Goal: Task Accomplishment & Management: Complete application form

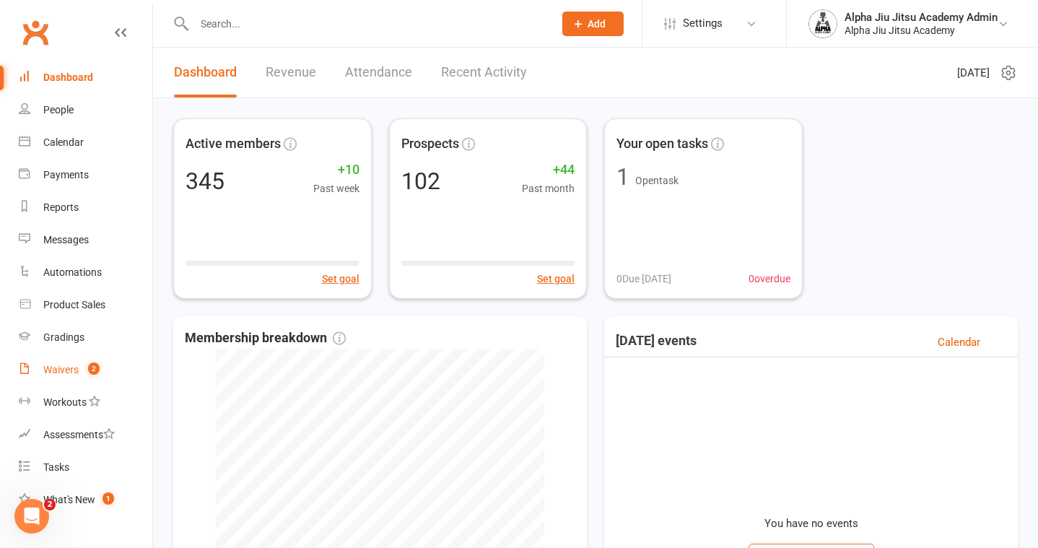
click at [67, 361] on link "Waivers 2" at bounding box center [86, 370] width 134 height 32
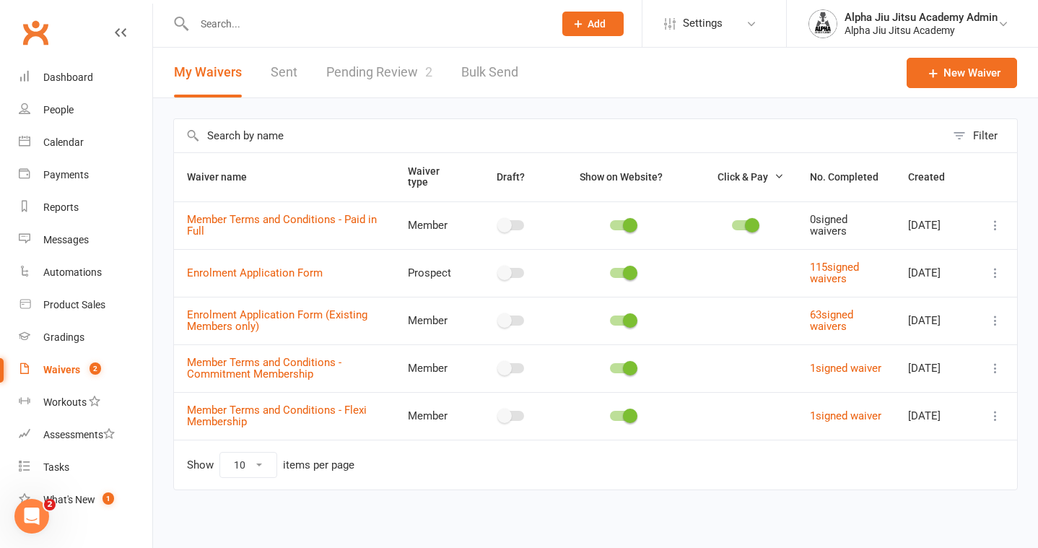
click at [390, 72] on link "Pending Review 2" at bounding box center [379, 73] width 106 height 50
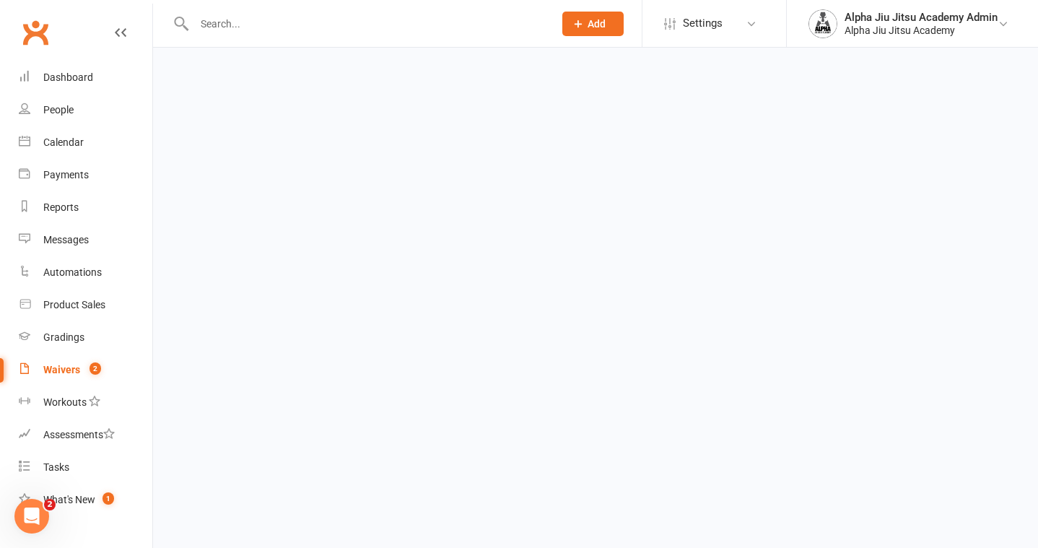
select select "50"
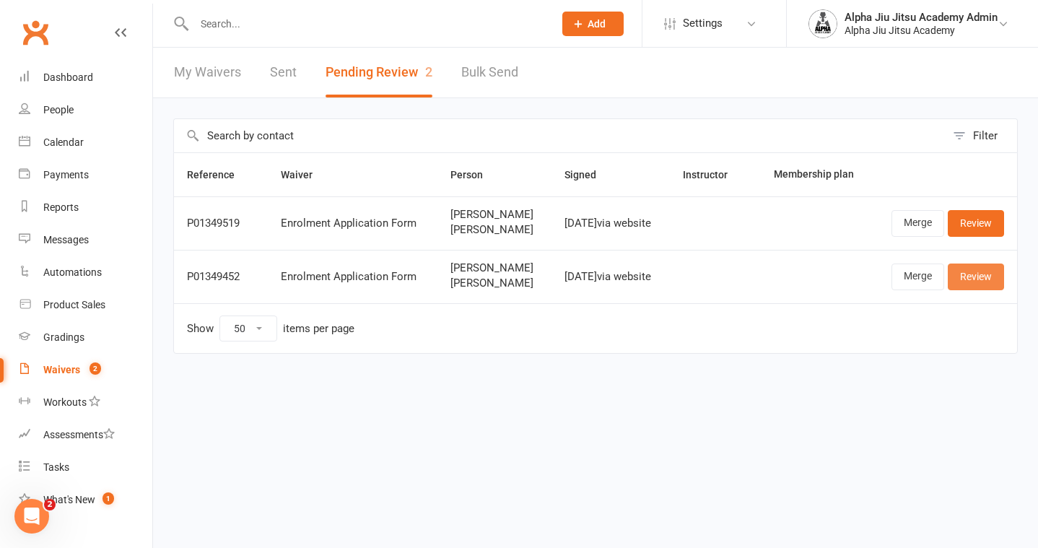
click at [994, 268] on link "Review" at bounding box center [976, 276] width 56 height 26
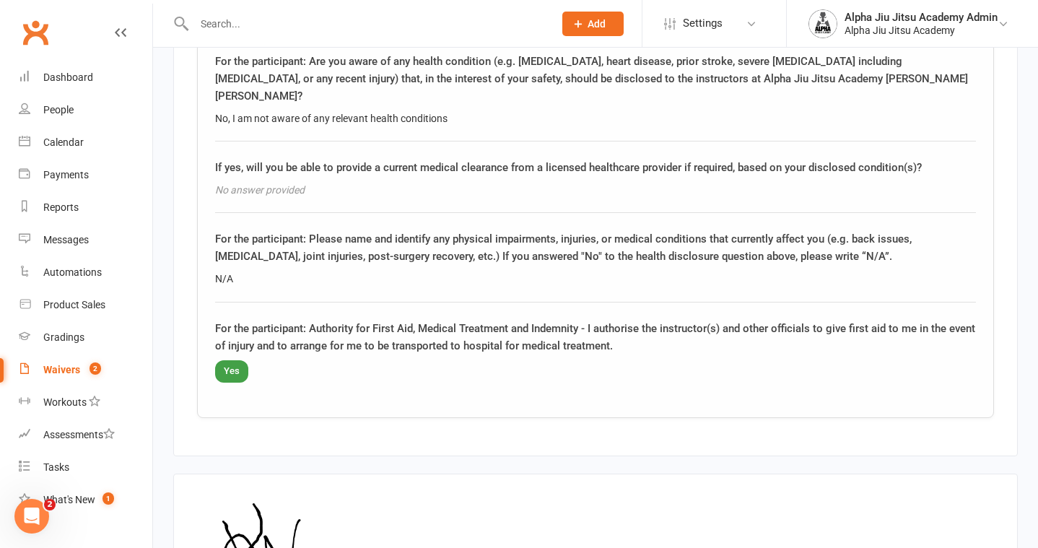
scroll to position [3035, 0]
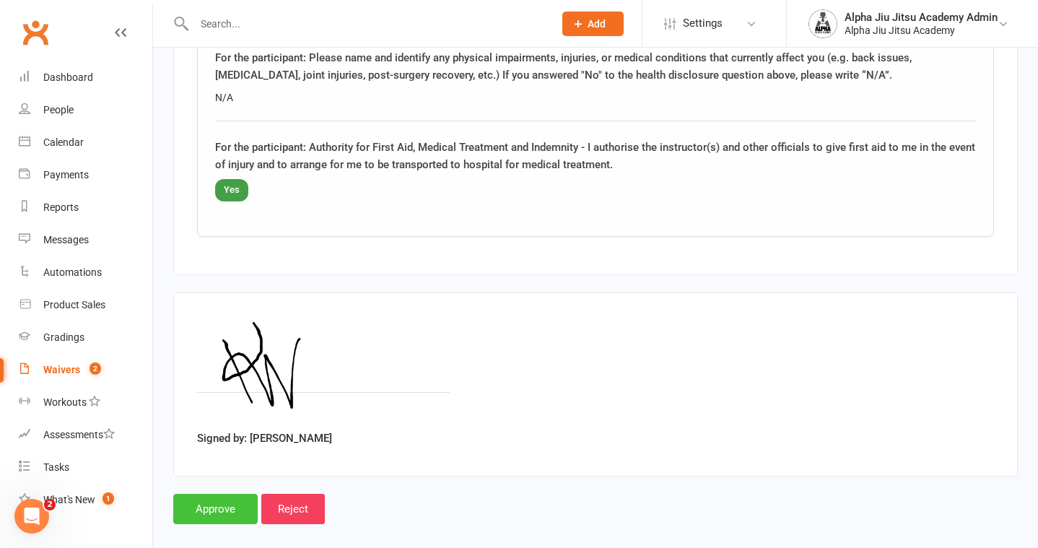
click at [209, 494] on input "Approve" at bounding box center [215, 509] width 84 height 30
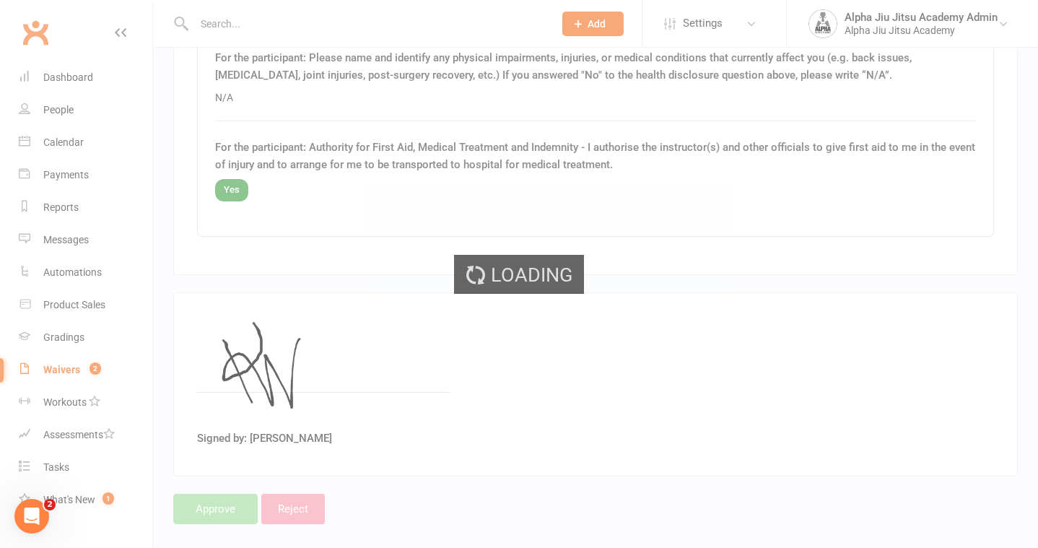
select select "50"
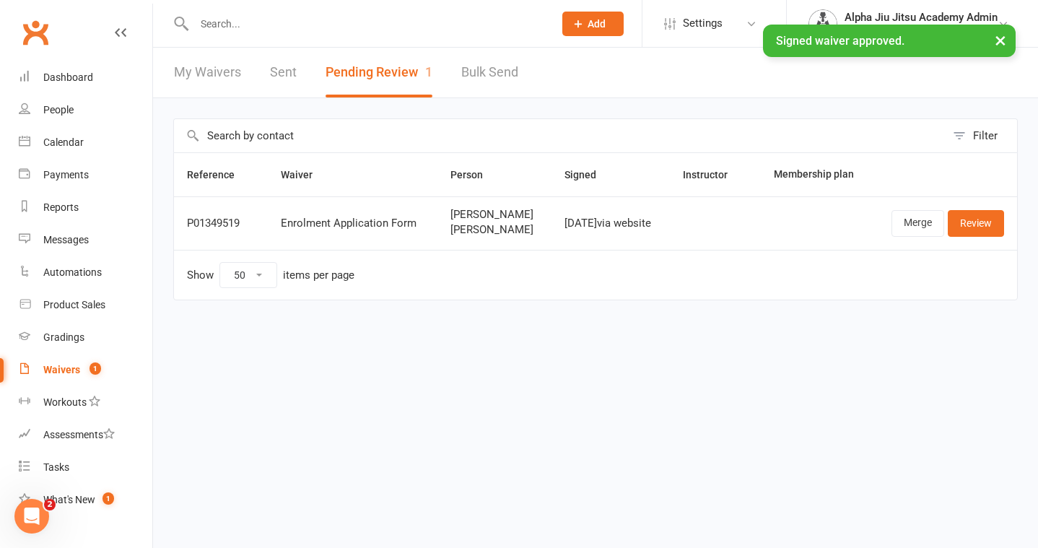
click at [203, 66] on link "My Waivers" at bounding box center [207, 73] width 67 height 50
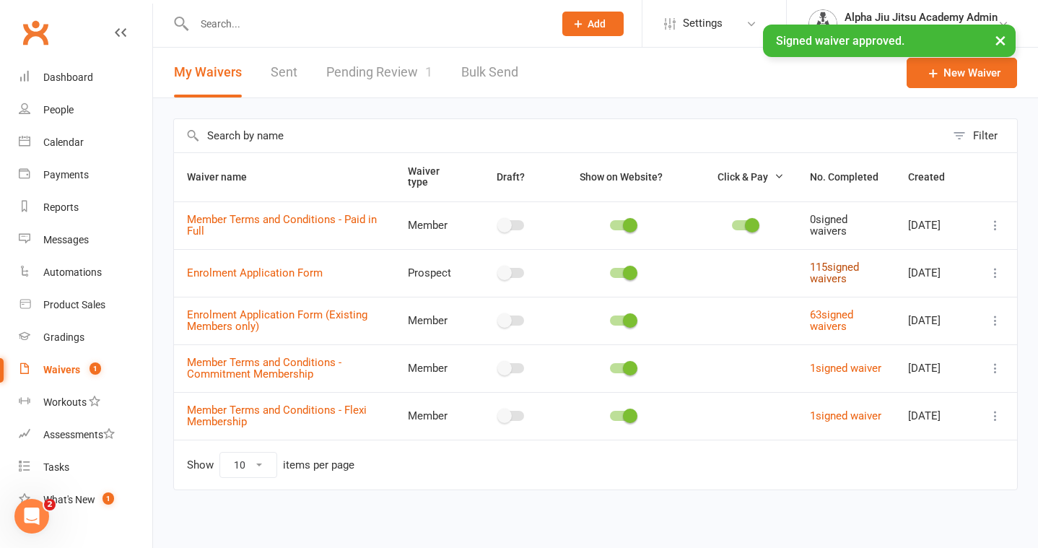
click at [834, 276] on link "115 signed waivers" at bounding box center [834, 273] width 49 height 25
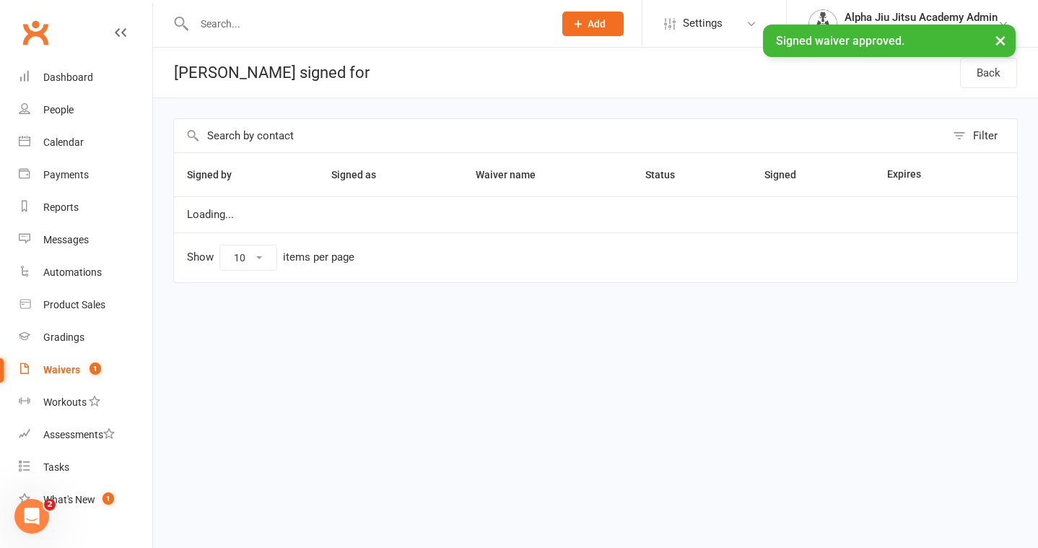
select select "100"
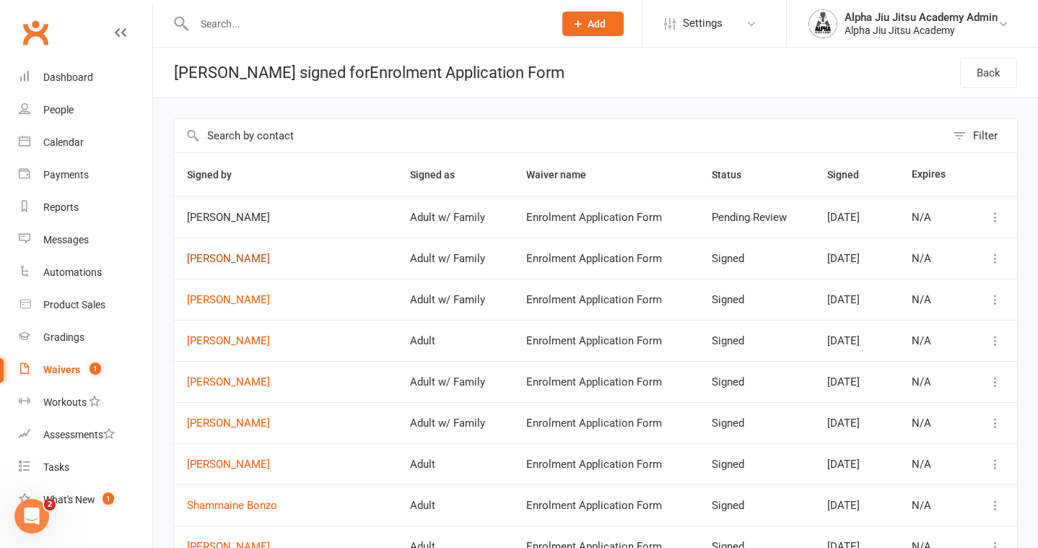
click at [227, 257] on link "[PERSON_NAME]" at bounding box center [285, 259] width 197 height 12
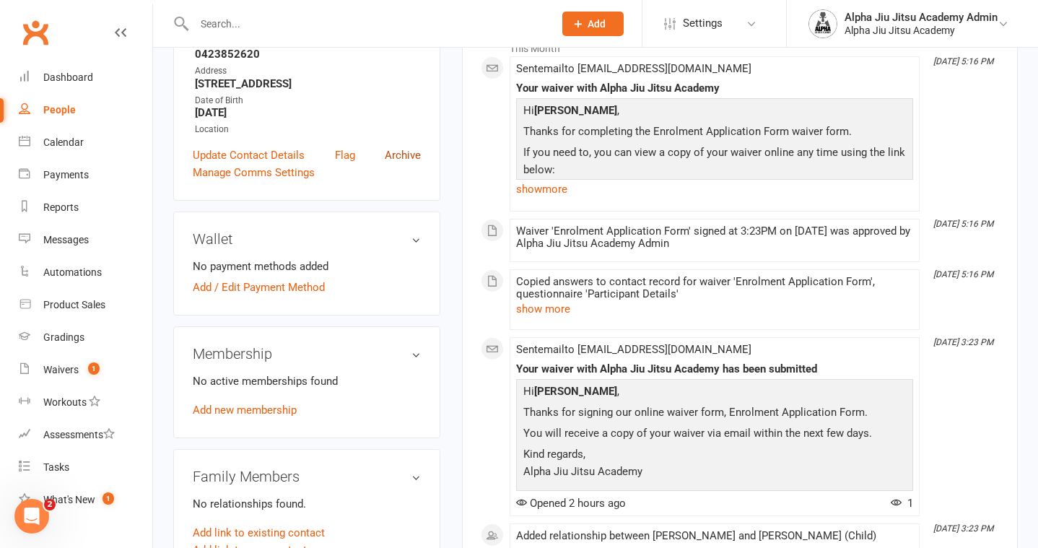
scroll to position [268, 0]
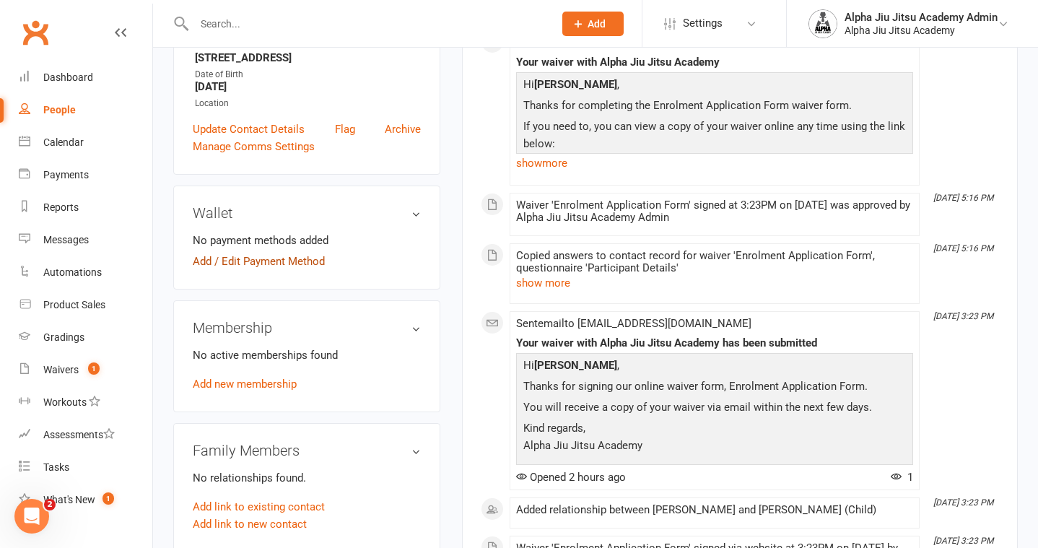
click at [275, 263] on link "Add / Edit Payment Method" at bounding box center [259, 261] width 132 height 17
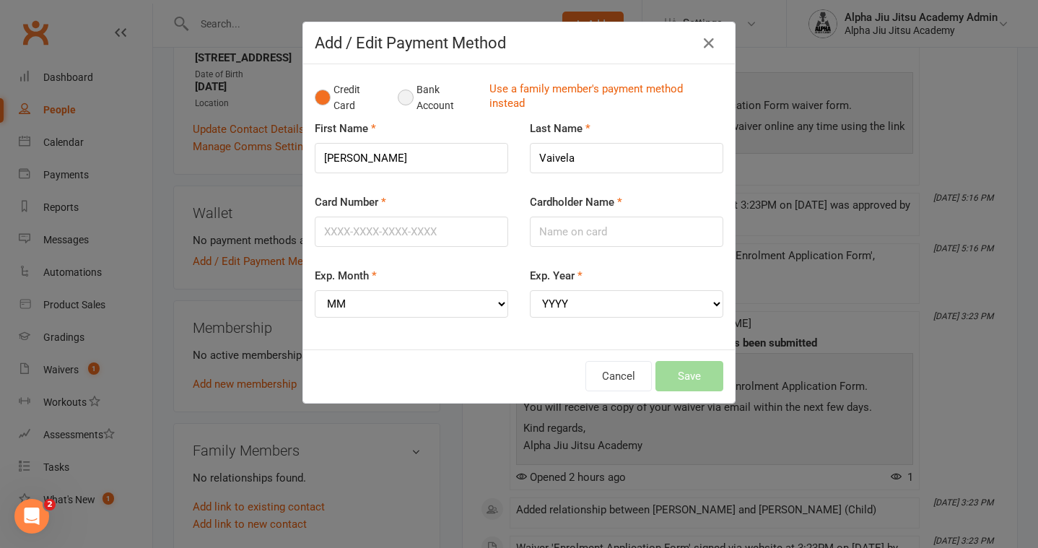
click at [409, 95] on button "Bank Account" at bounding box center [438, 98] width 80 height 44
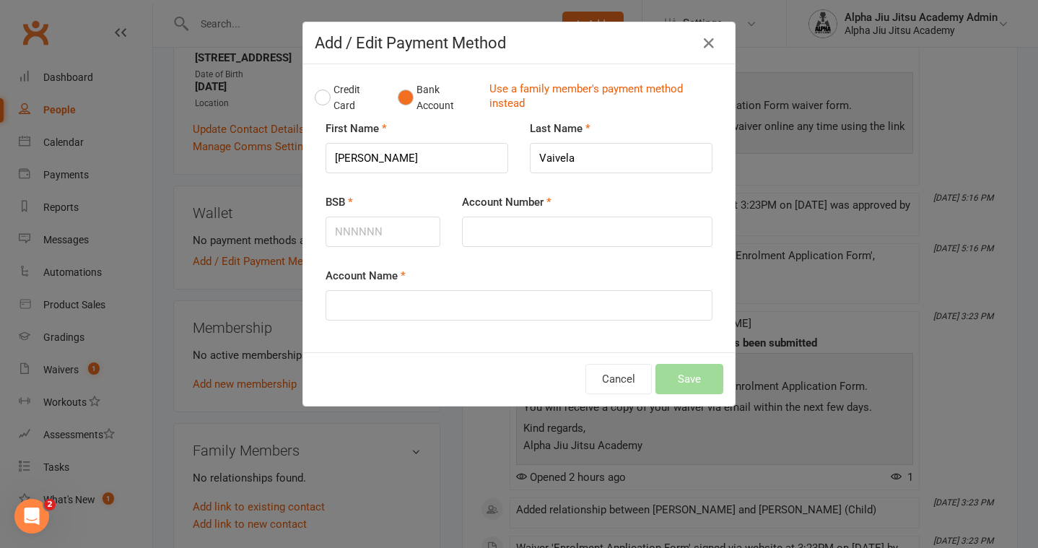
click at [349, 248] on div "BSB" at bounding box center [383, 230] width 136 height 74
click at [351, 235] on input "BSB" at bounding box center [382, 232] width 115 height 30
type input "923100"
click at [485, 219] on input "Account Number" at bounding box center [587, 232] width 250 height 30
type input "808300166"
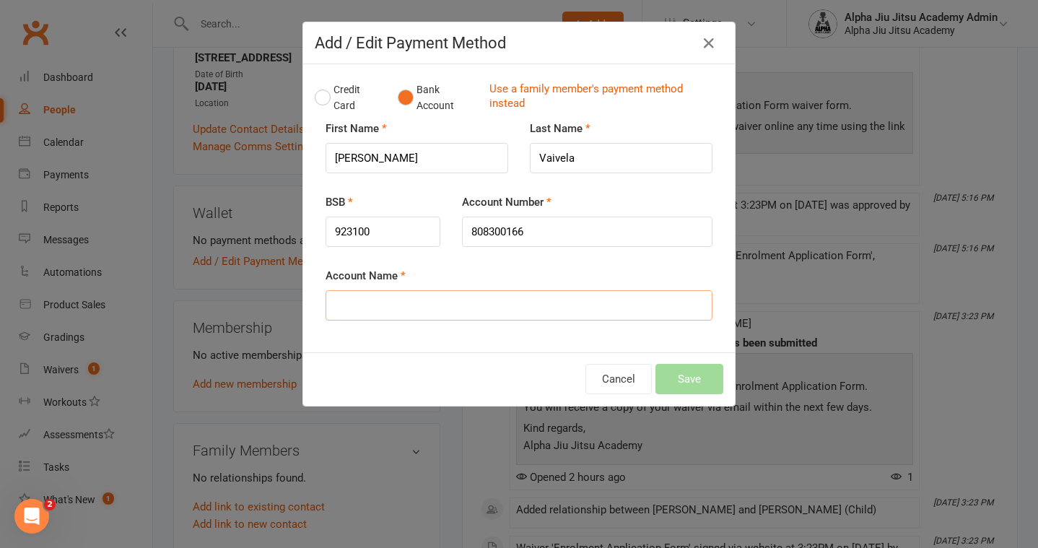
click at [452, 317] on input "Account Name" at bounding box center [518, 305] width 387 height 30
type input "[PERSON_NAME]"
click at [693, 382] on button "Save" at bounding box center [689, 379] width 68 height 30
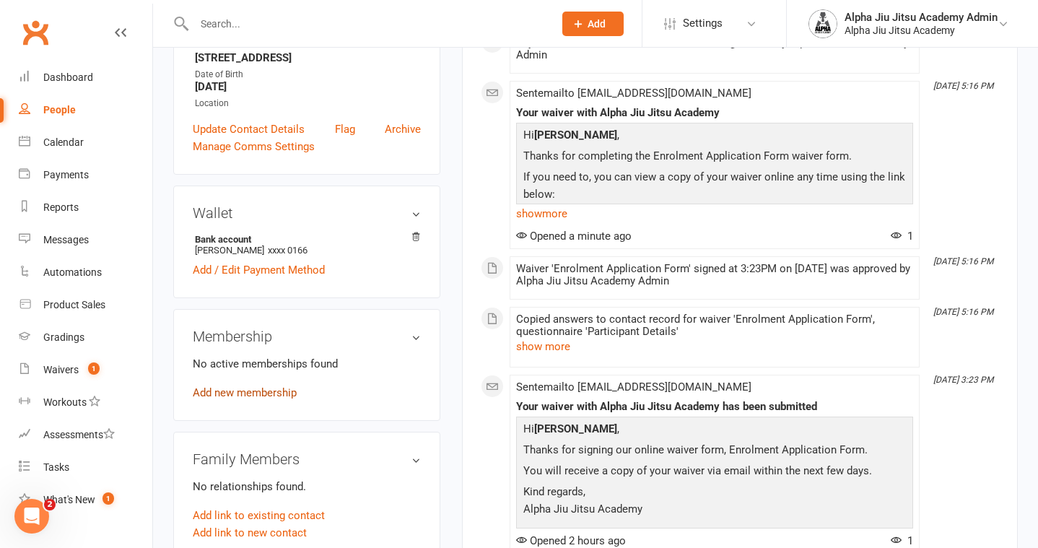
click at [275, 388] on link "Add new membership" at bounding box center [245, 392] width 104 height 13
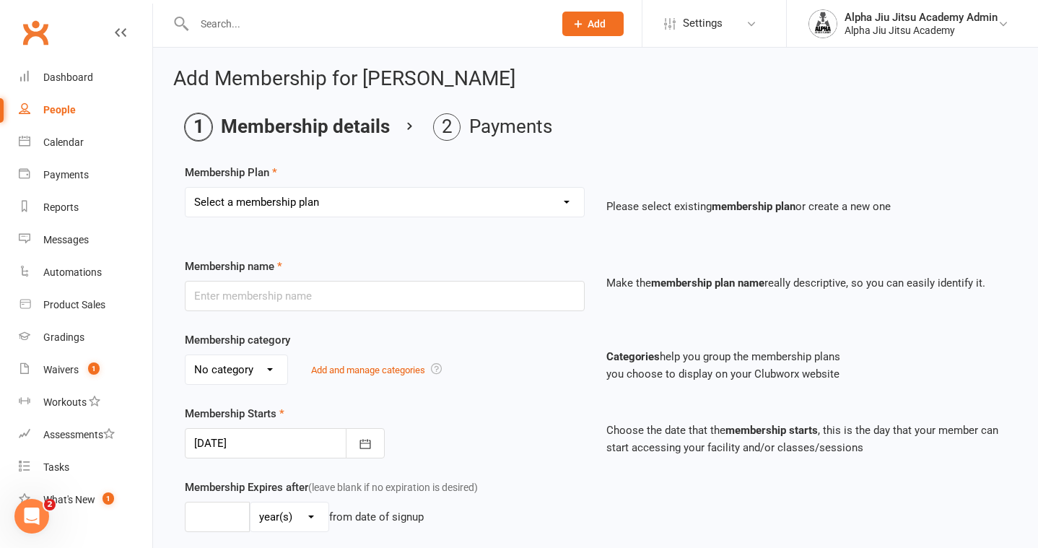
click at [315, 212] on select "Select a membership plan Create new Membership Plan 1 x per week Regular Flexi …" at bounding box center [384, 202] width 398 height 29
select select "3"
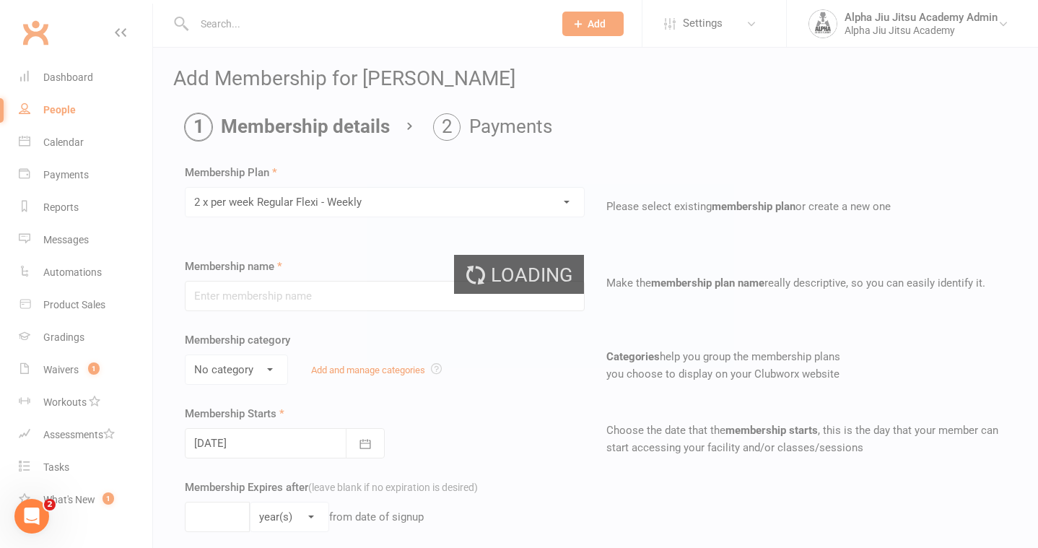
type input "2 x per week Regular Flexi - Weekly"
select select "1"
type input "0"
select select "?"
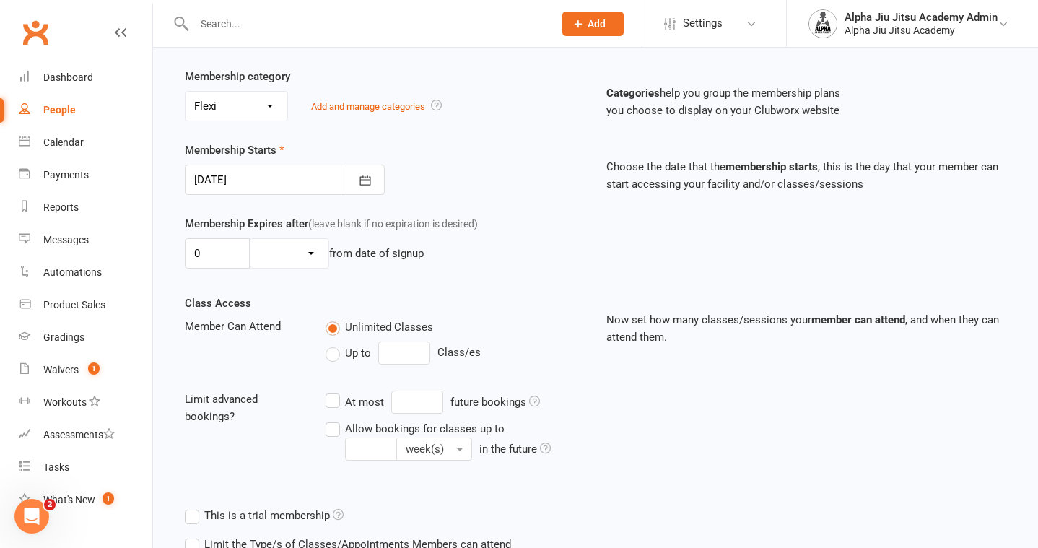
scroll to position [265, 0]
click at [333, 361] on div "Up to Class/es" at bounding box center [454, 351] width 259 height 23
click at [331, 354] on label "Up to" at bounding box center [347, 351] width 45 height 17
click at [331, 343] on input "Up to" at bounding box center [329, 343] width 9 height 0
type input "0"
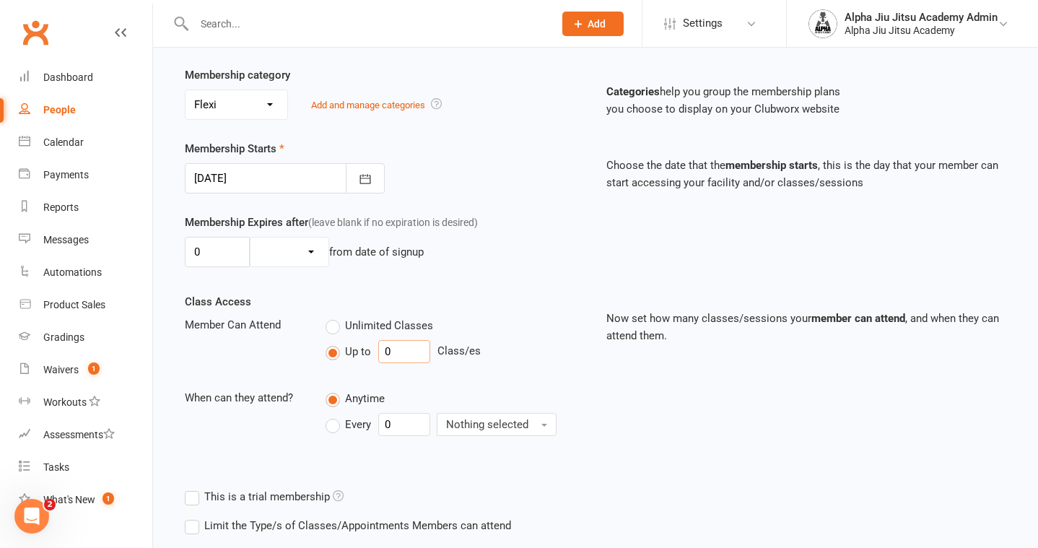
click at [414, 352] on input "0" at bounding box center [404, 351] width 52 height 23
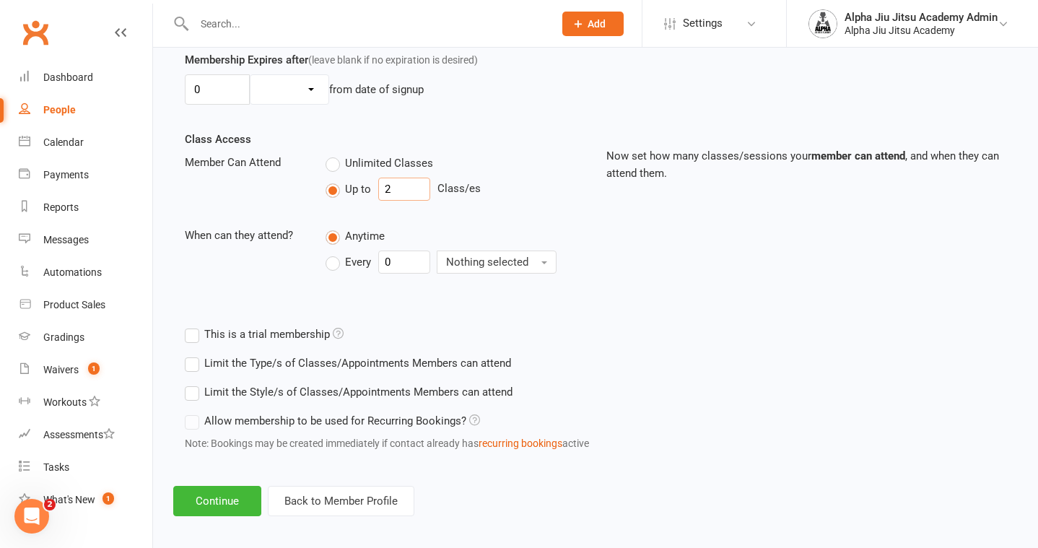
scroll to position [437, 0]
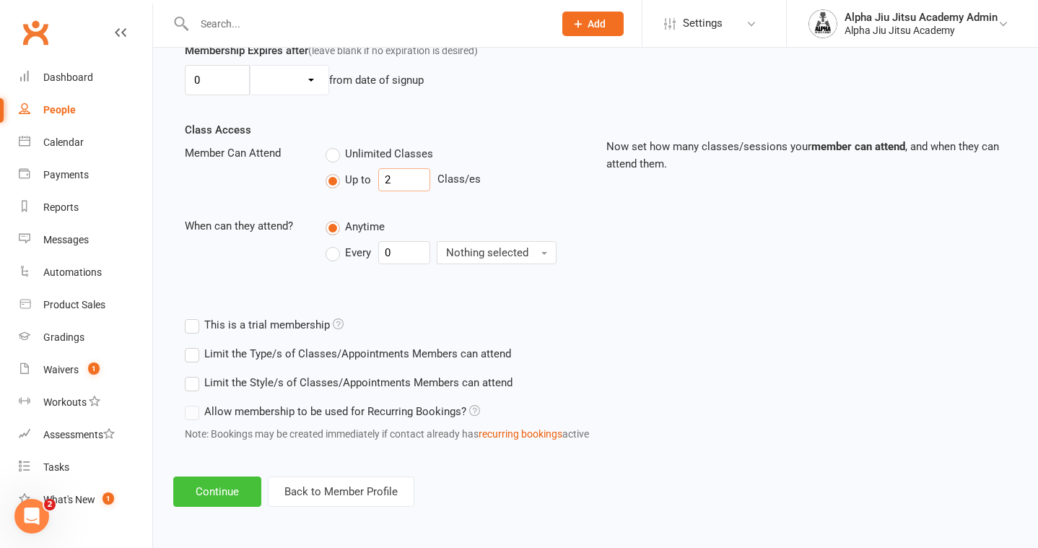
type input "2"
click at [208, 486] on button "Continue" at bounding box center [217, 491] width 88 height 30
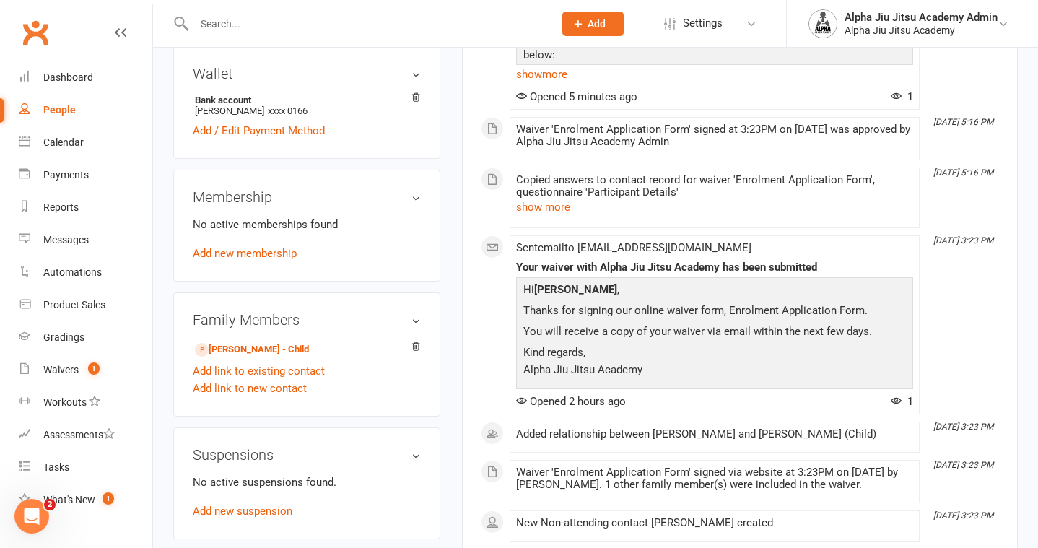
scroll to position [409, 0]
click at [266, 246] on link "Add new membership" at bounding box center [245, 251] width 104 height 13
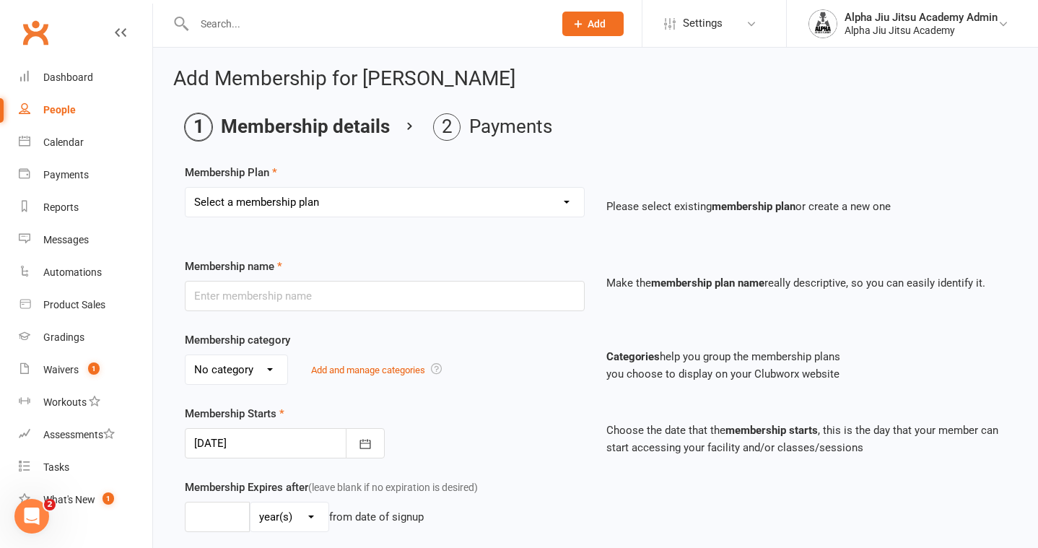
click at [266, 212] on select "Select a membership plan Create new Membership Plan 1 x per week Regular Flexi …" at bounding box center [384, 202] width 398 height 29
select select "3"
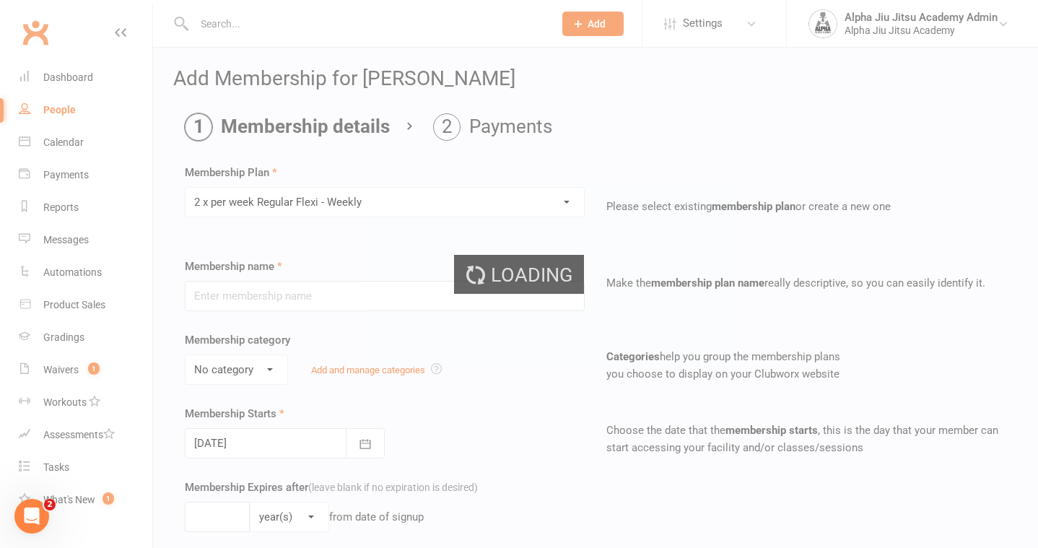
type input "2 x per week Regular Flexi - Weekly"
select select "1"
type input "0"
select select "?"
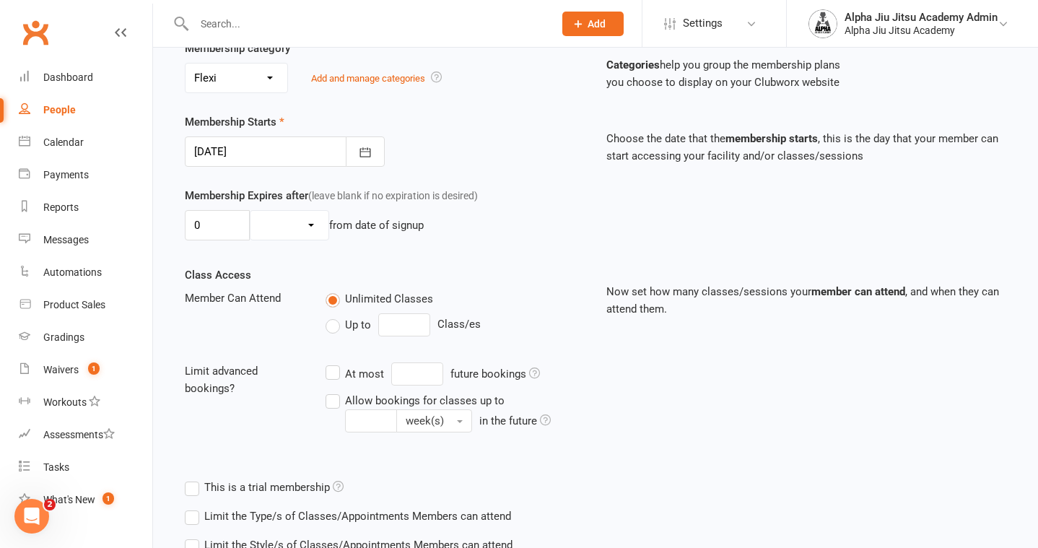
scroll to position [291, 0]
click at [332, 328] on label "Up to" at bounding box center [347, 325] width 45 height 17
click at [332, 317] on input "Up to" at bounding box center [329, 317] width 9 height 0
type input "0"
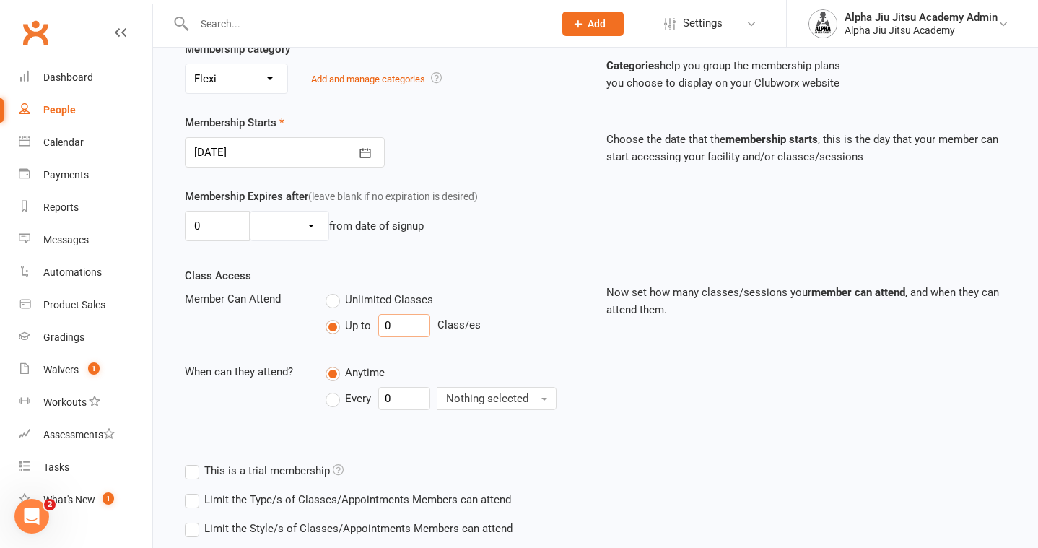
click at [397, 324] on input "0" at bounding box center [404, 325] width 52 height 23
type input "2"
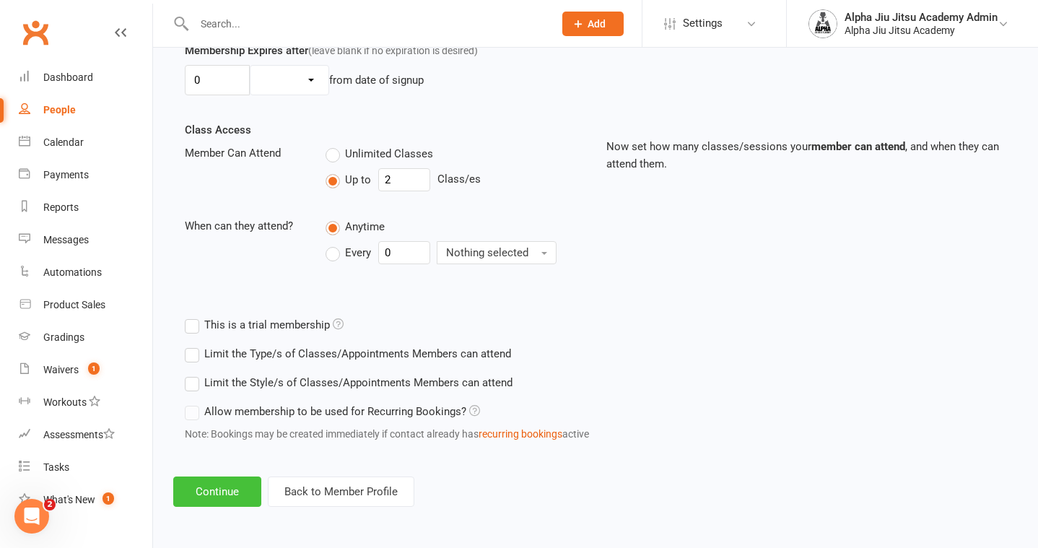
click at [229, 484] on button "Continue" at bounding box center [217, 491] width 88 height 30
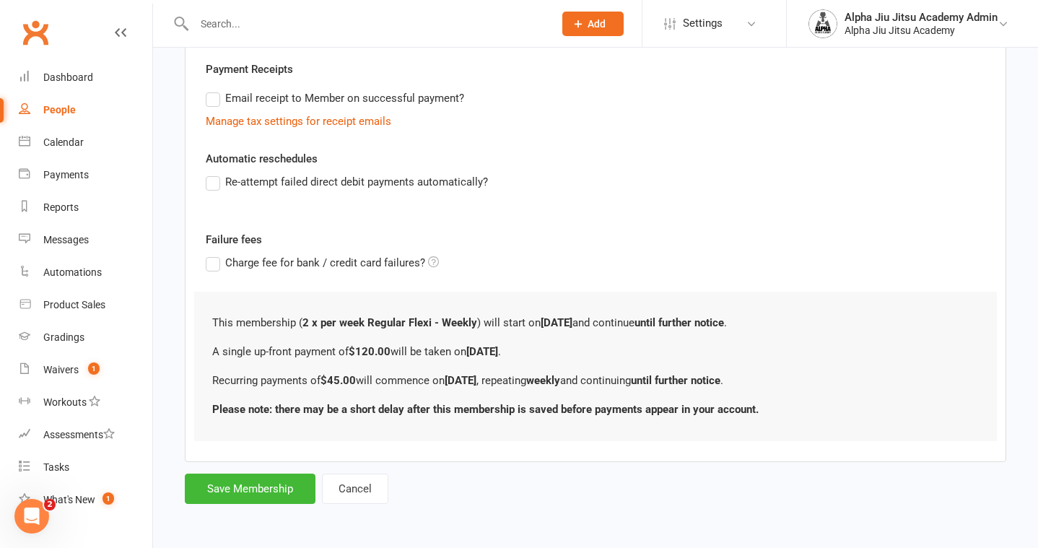
scroll to position [0, 0]
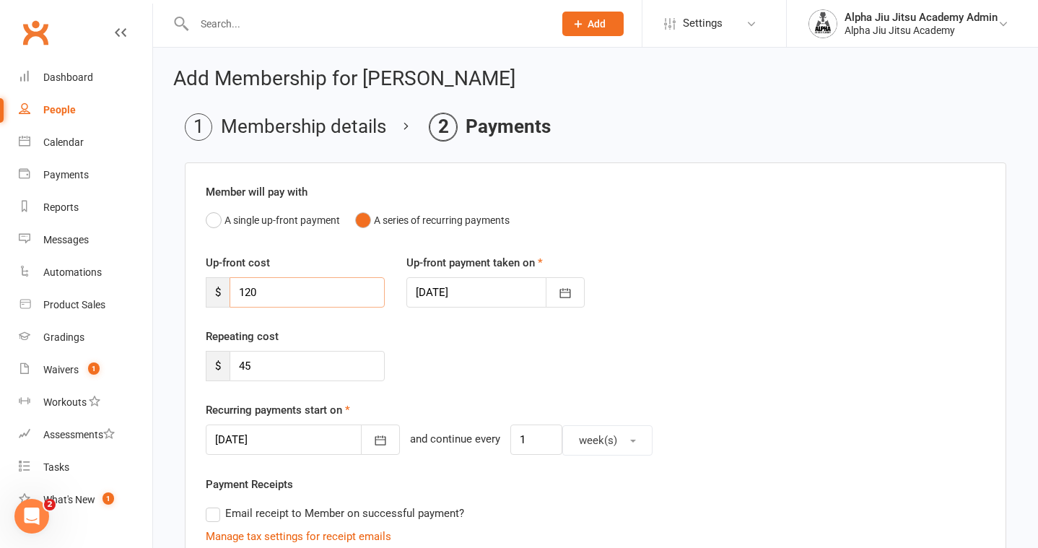
click at [281, 294] on input "120" at bounding box center [306, 292] width 155 height 30
type input "1"
type input "0"
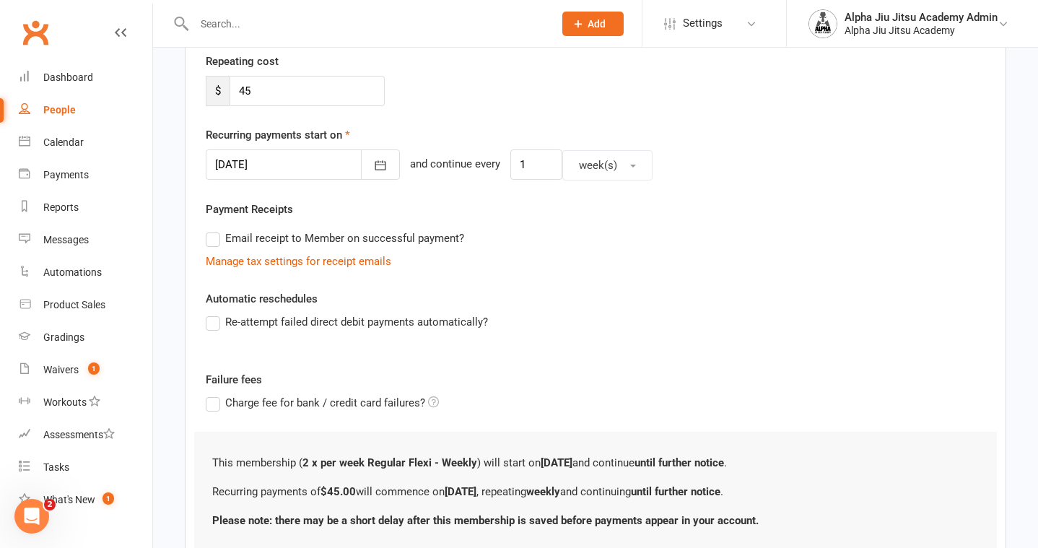
scroll to position [281, 0]
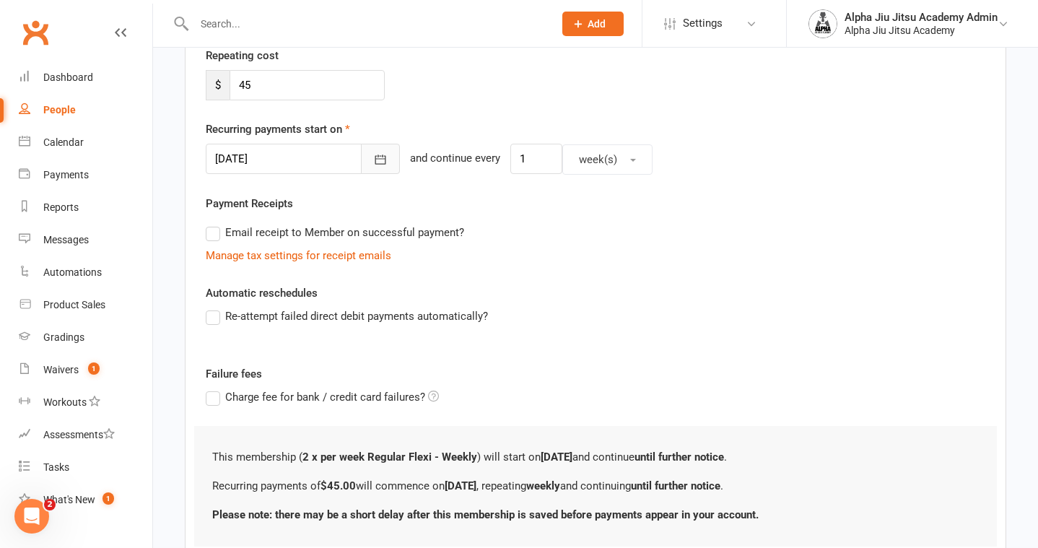
click at [375, 156] on icon "button" at bounding box center [380, 159] width 11 height 9
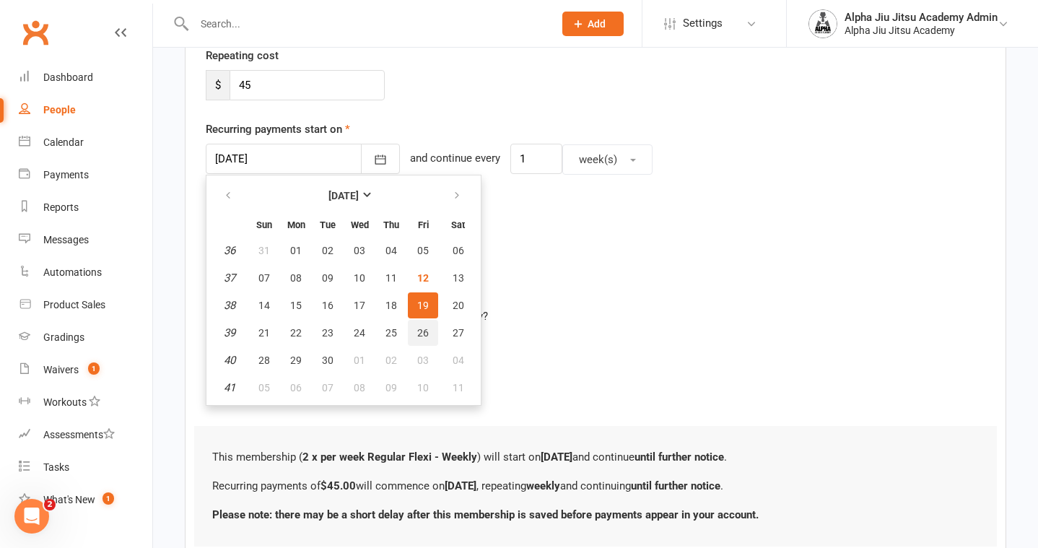
click at [421, 328] on span "26" at bounding box center [423, 333] width 12 height 12
type input "[DATE]"
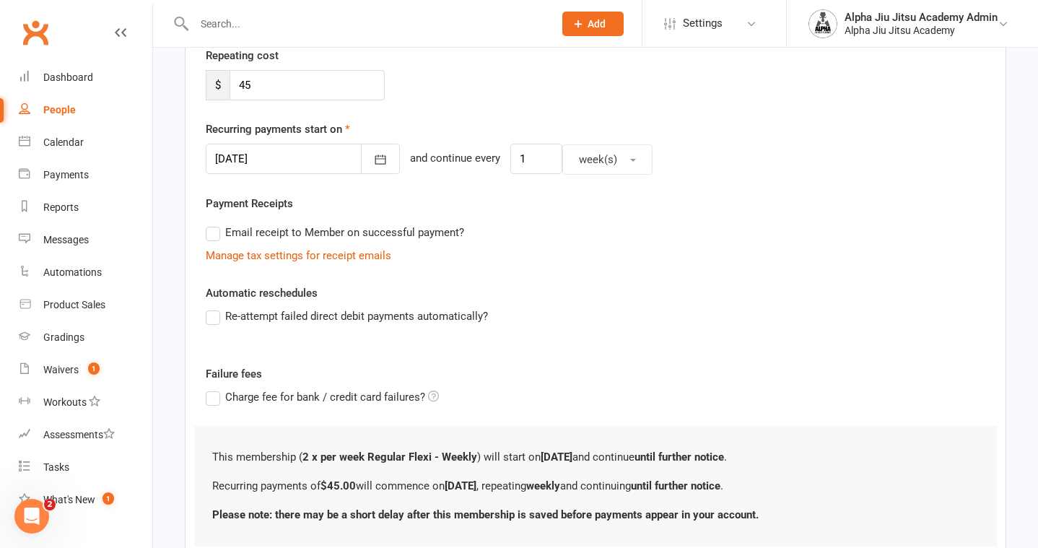
click at [211, 235] on label "Email receipt to Member on successful payment?" at bounding box center [335, 232] width 258 height 17
click at [211, 224] on input "Email receipt to Member on successful payment?" at bounding box center [210, 224] width 9 height 0
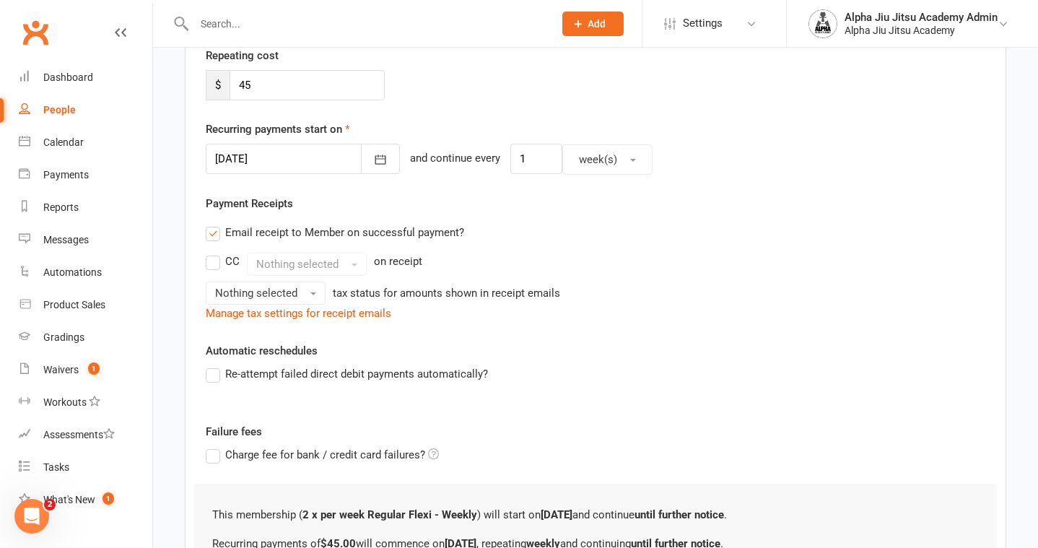
click at [209, 261] on label "CC" at bounding box center [223, 261] width 34 height 17
click at [209, 253] on input "CC" at bounding box center [210, 253] width 9 height 0
click at [288, 269] on span "Nothing selected" at bounding box center [297, 264] width 82 height 13
click at [299, 295] on span "[EMAIL_ADDRESS][DOMAIN_NAME]" at bounding box center [346, 295] width 174 height 13
click at [261, 289] on span "Nothing selected" at bounding box center [256, 293] width 82 height 13
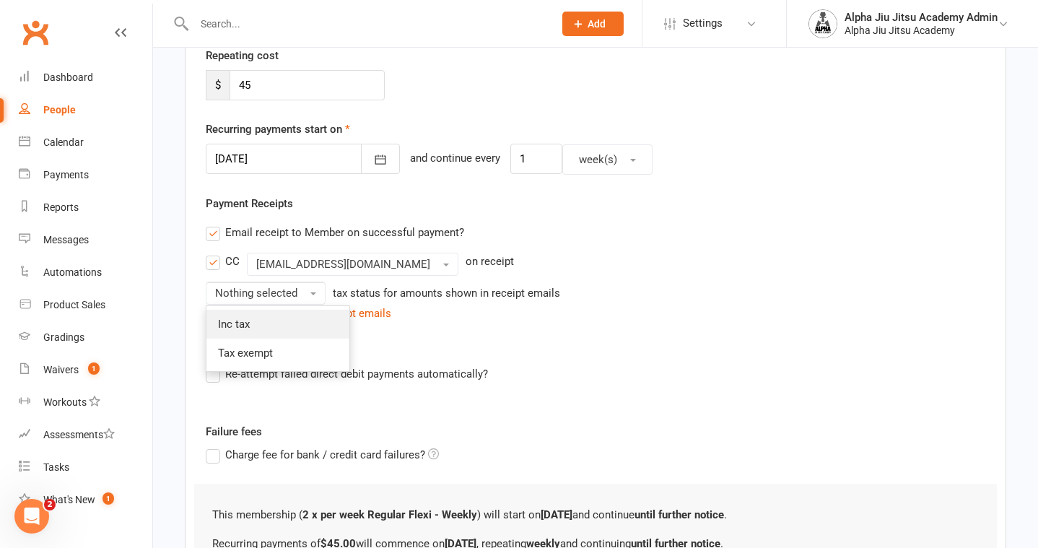
click at [273, 331] on link "Inc tax" at bounding box center [277, 324] width 143 height 29
click at [214, 374] on label "Re-attempt failed direct debit payments automatically?" at bounding box center [347, 373] width 282 height 17
click at [214, 365] on input "Re-attempt failed direct debit payments automatically?" at bounding box center [210, 365] width 9 height 0
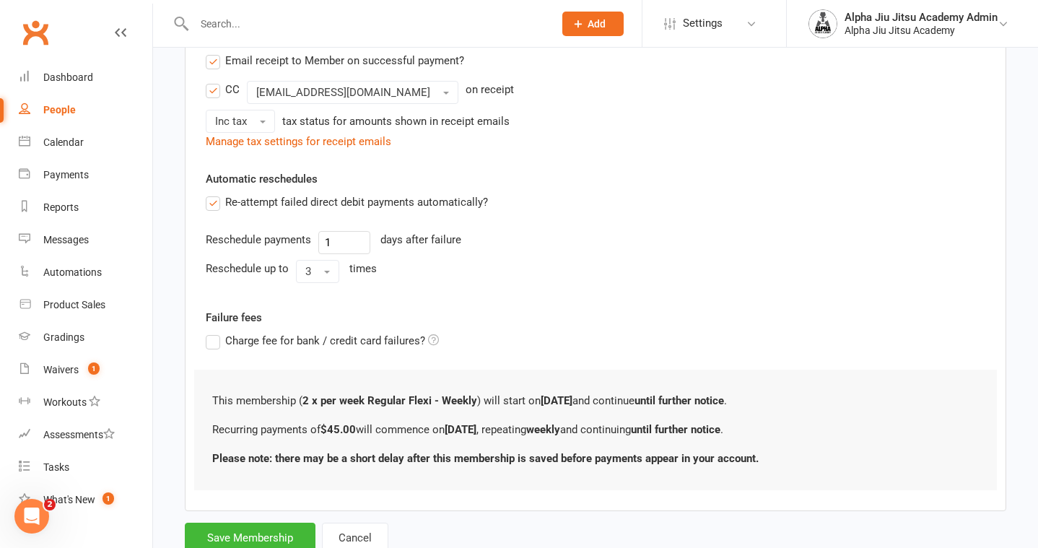
scroll to position [502, 0]
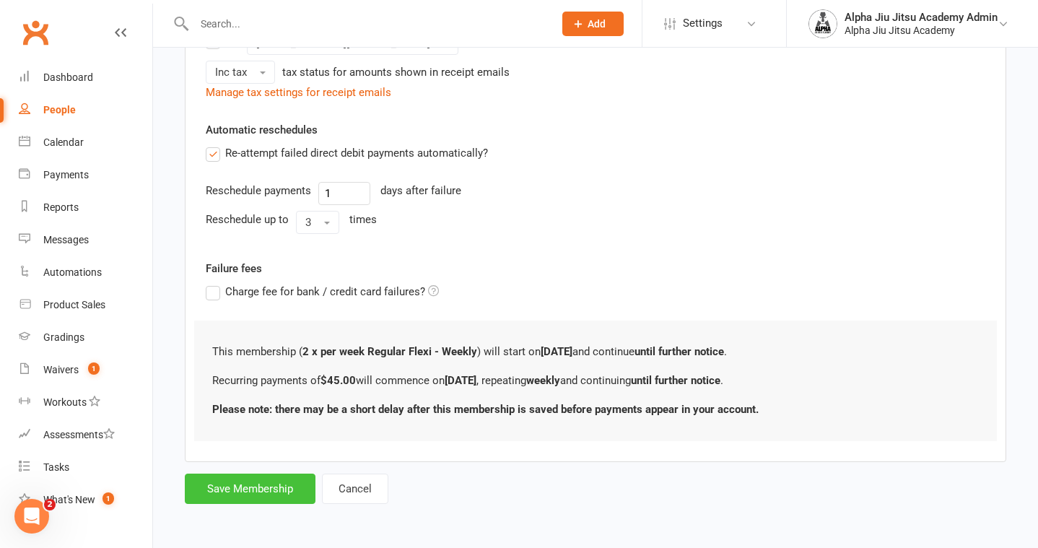
click at [231, 481] on button "Save Membership" at bounding box center [250, 488] width 131 height 30
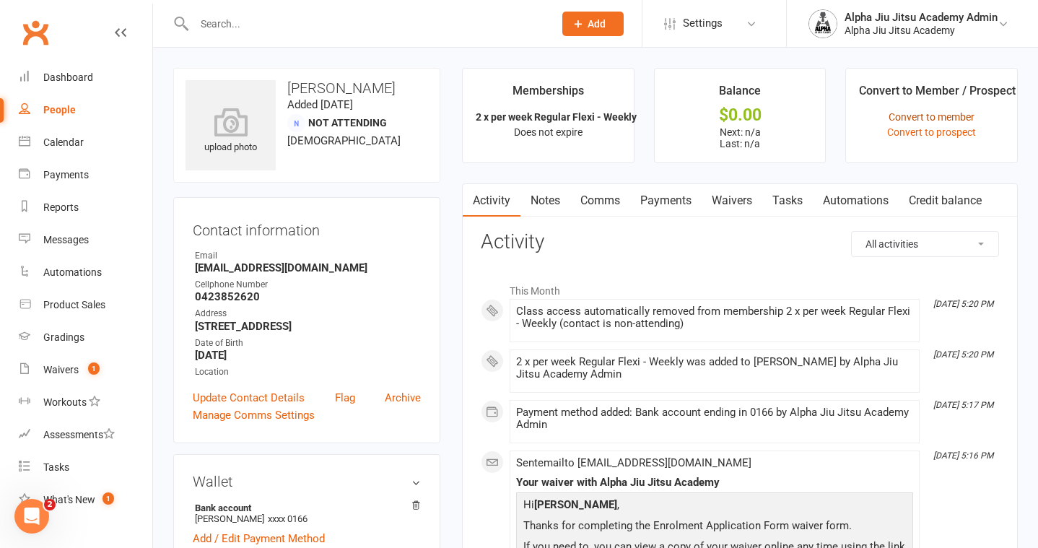
click at [955, 115] on link "Convert to member" at bounding box center [931, 117] width 86 height 12
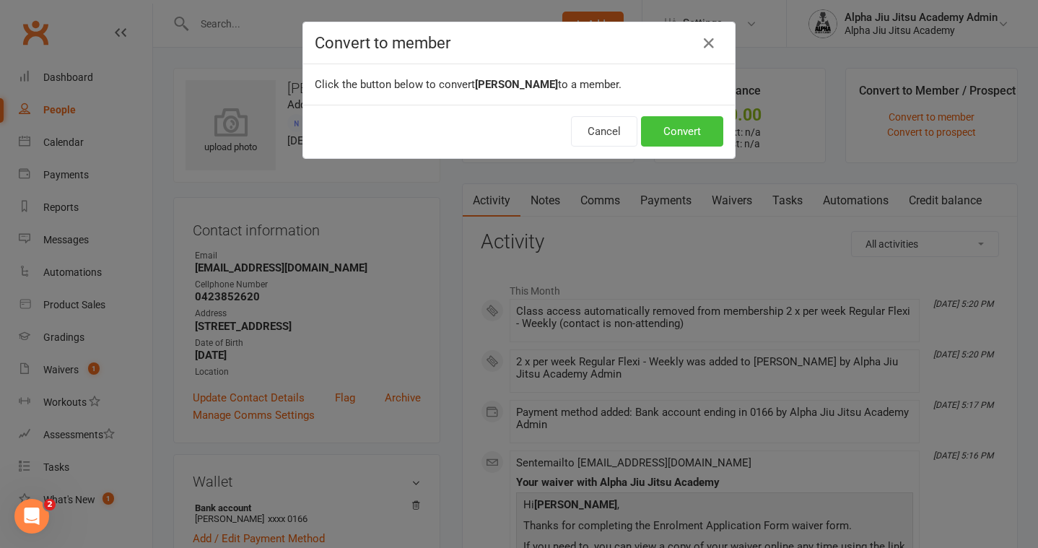
click at [687, 130] on button "Convert" at bounding box center [682, 131] width 82 height 30
